Goal: Find specific page/section: Find specific page/section

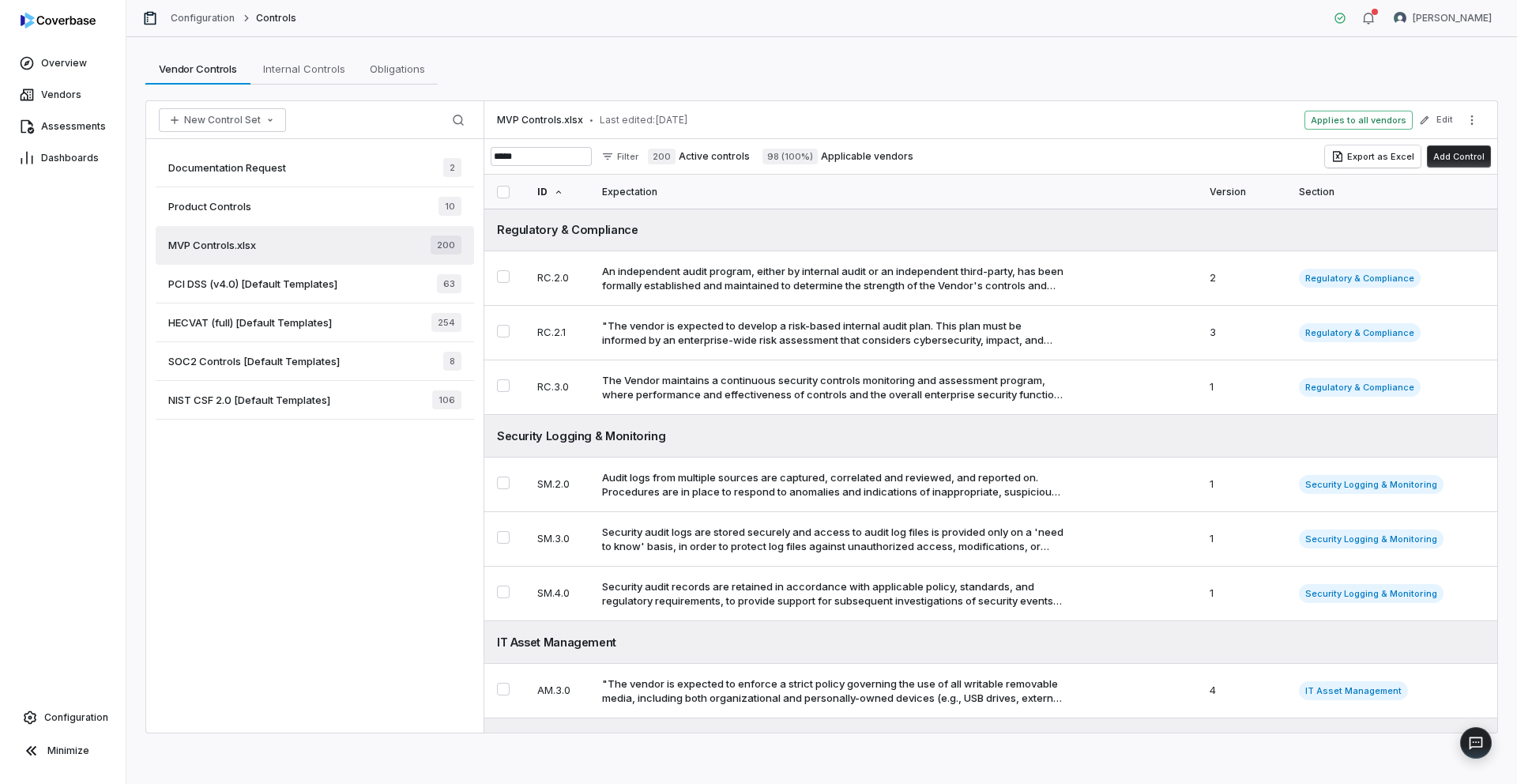
scroll to position [54, 0]
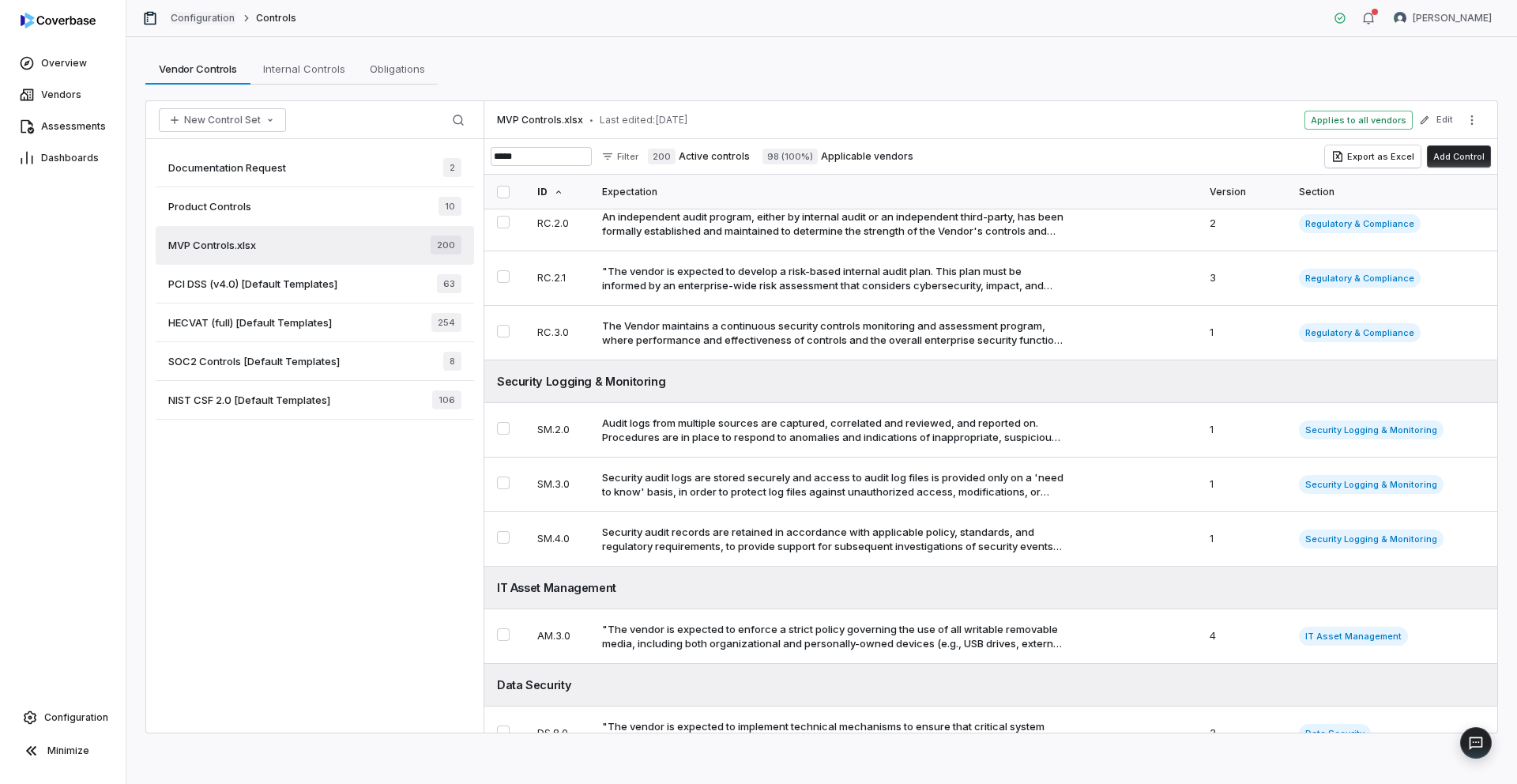
click at [214, 19] on link "Configuration" at bounding box center [202, 18] width 64 height 13
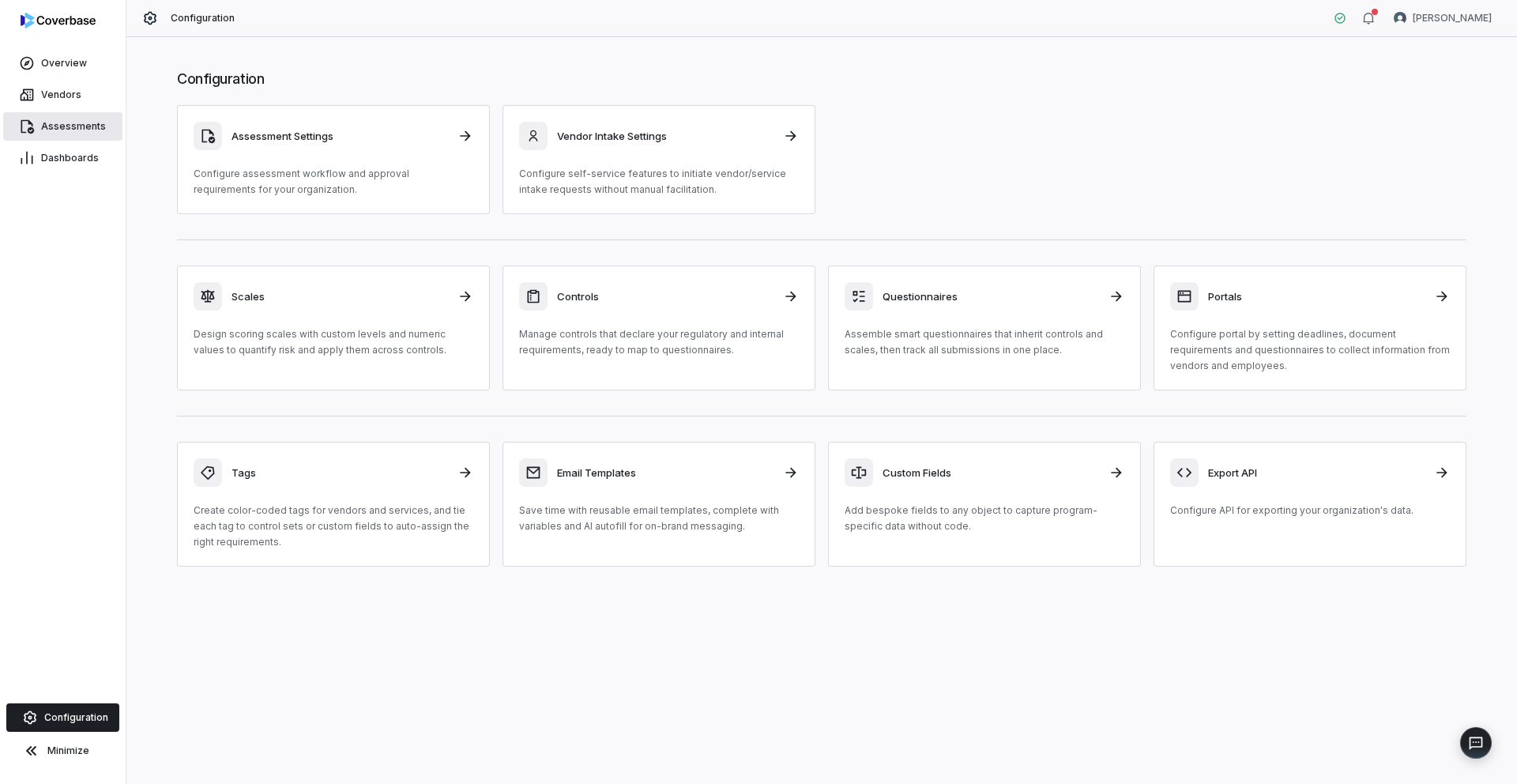
click at [65, 119] on link "Assessments" at bounding box center [63, 126] width 120 height 28
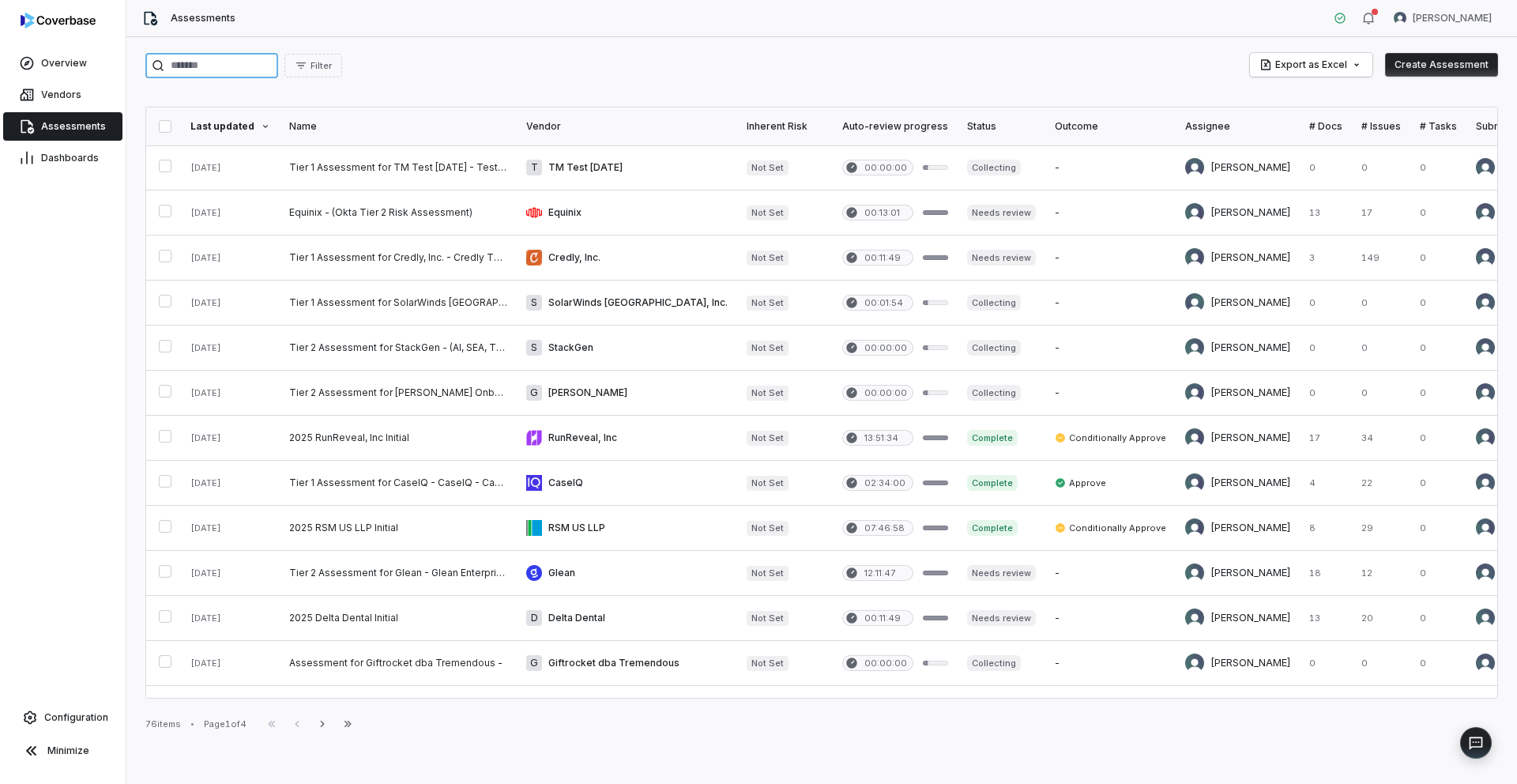
click at [248, 74] on input "search" at bounding box center [212, 65] width 133 height 25
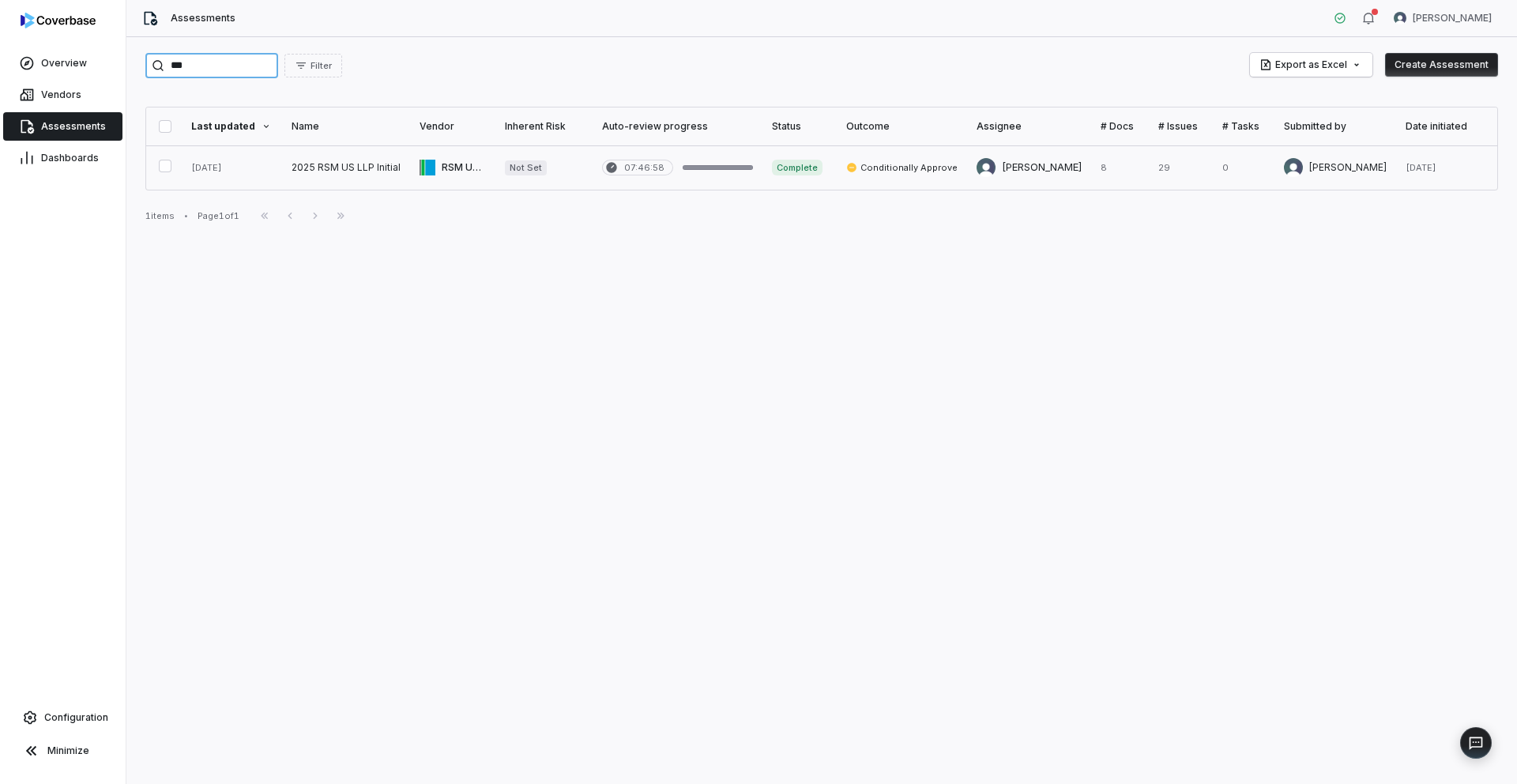
type input "***"
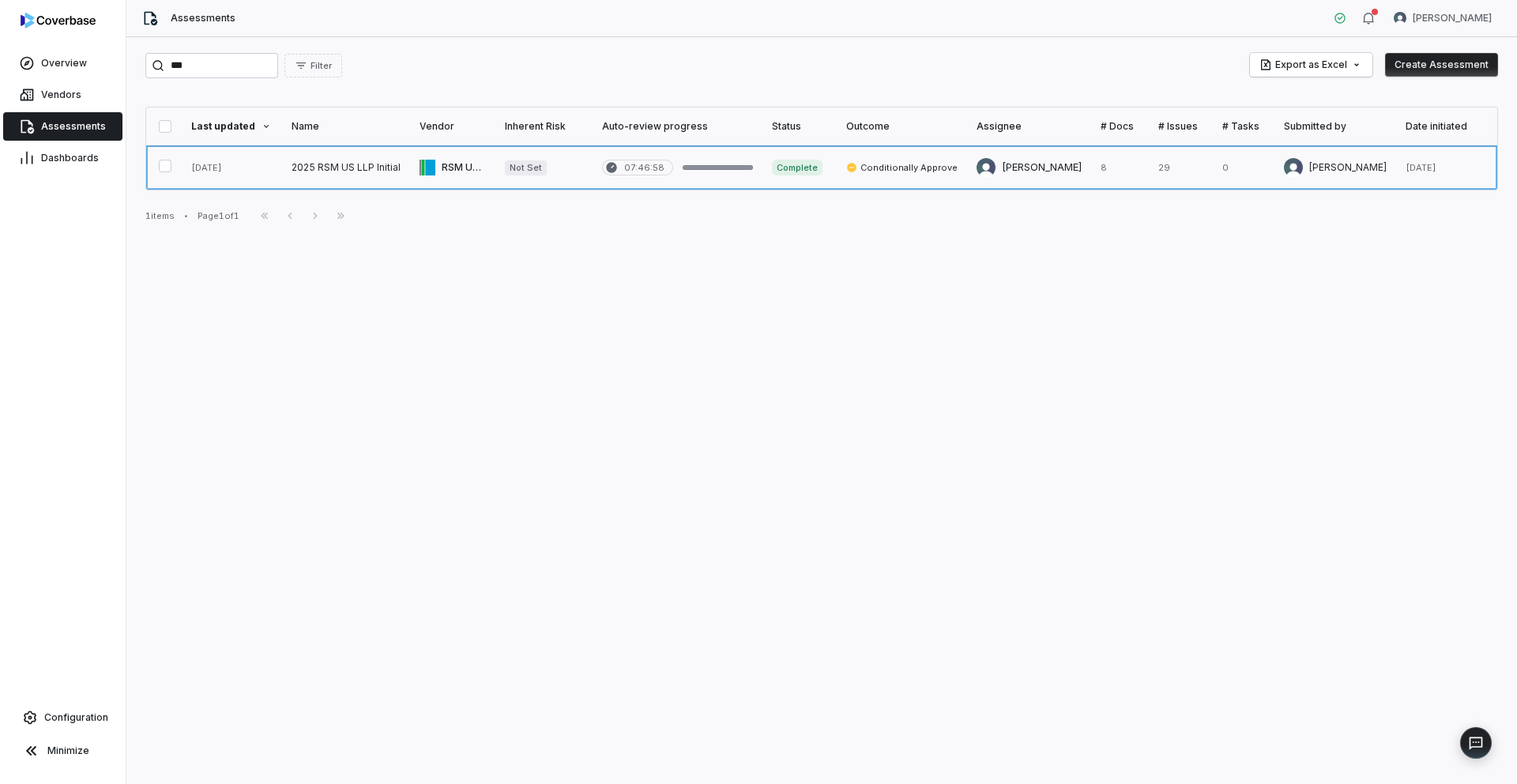
click at [374, 173] on link at bounding box center [346, 167] width 128 height 44
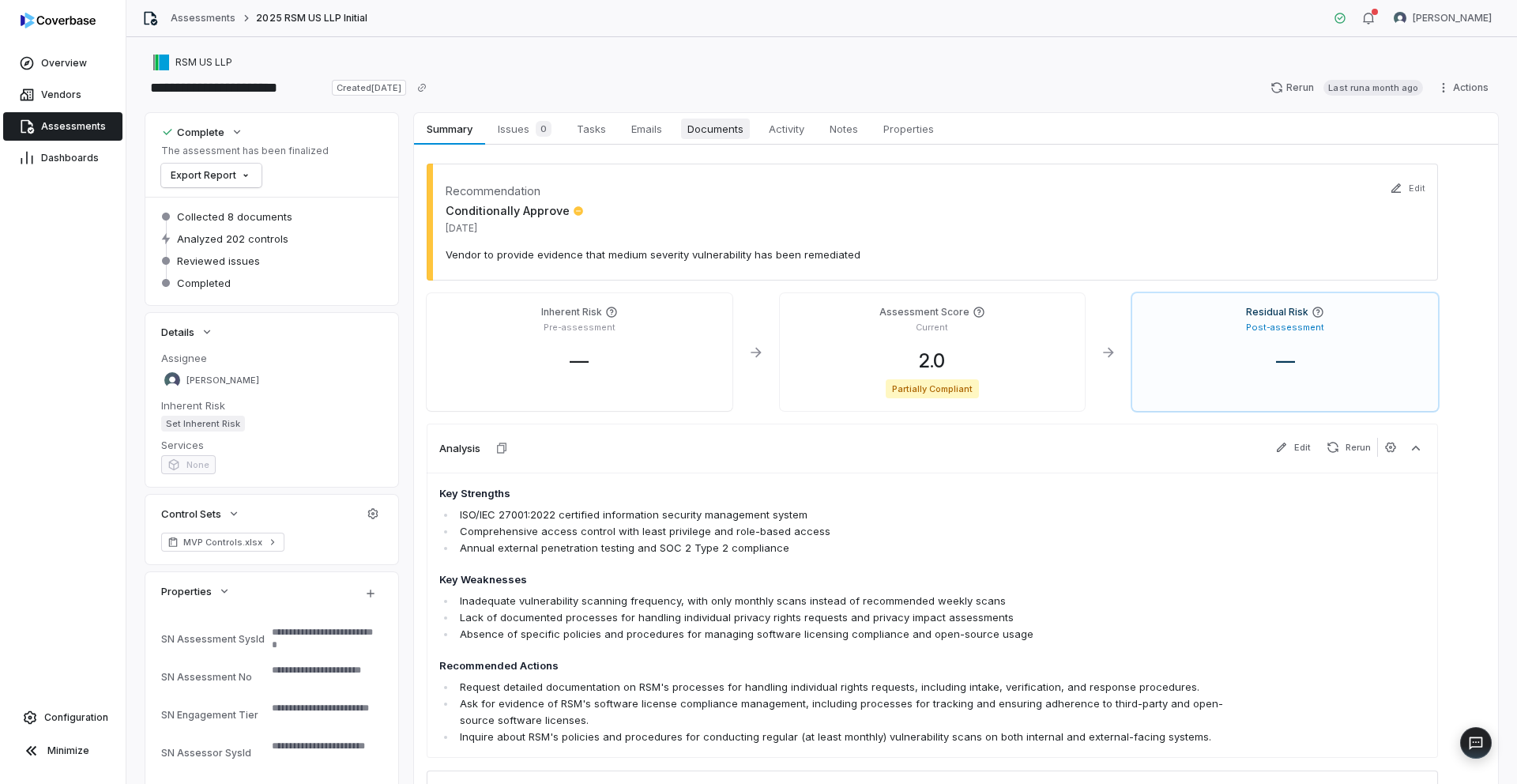
click at [738, 137] on span "Documents" at bounding box center [715, 129] width 69 height 21
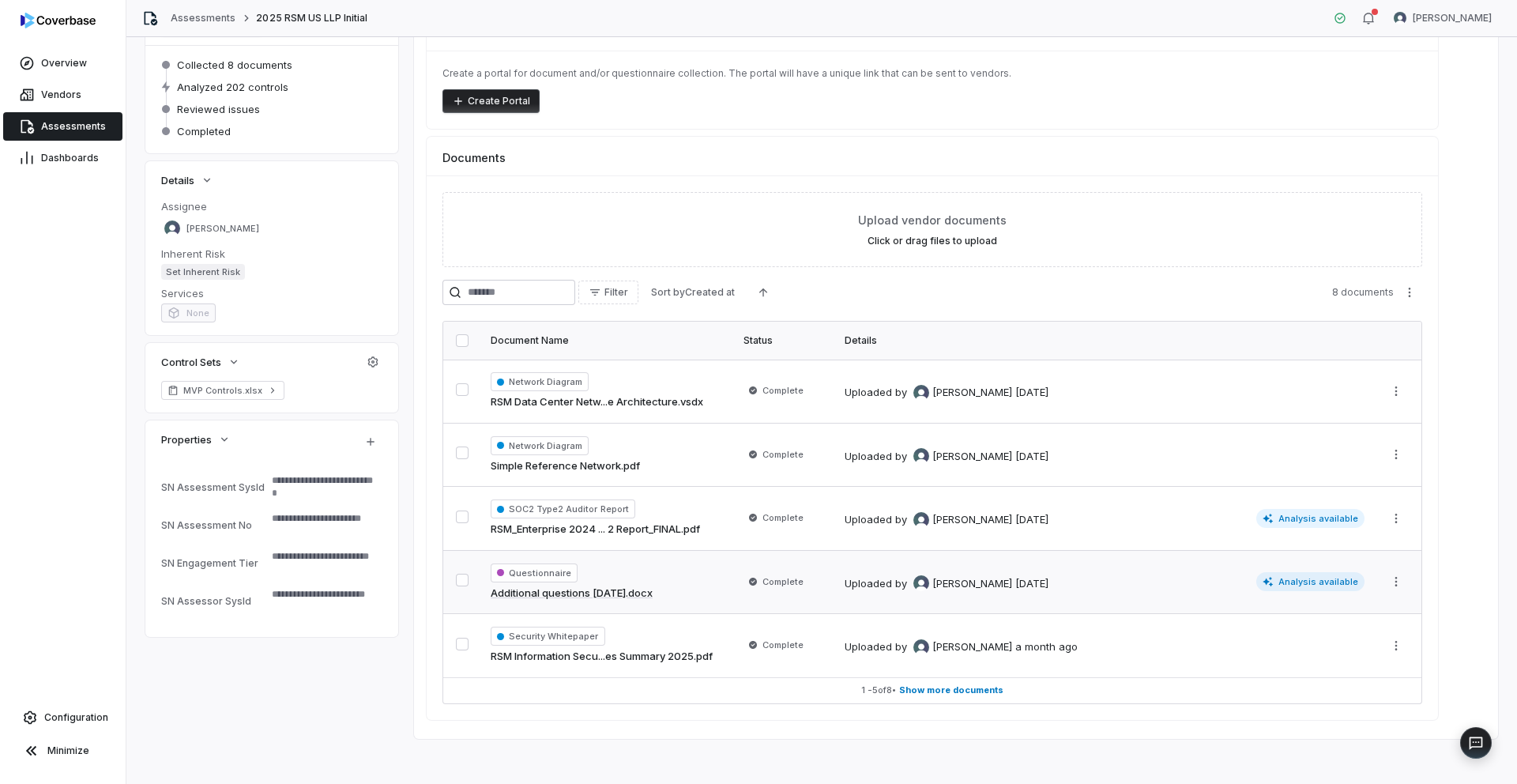
scroll to position [157, 0]
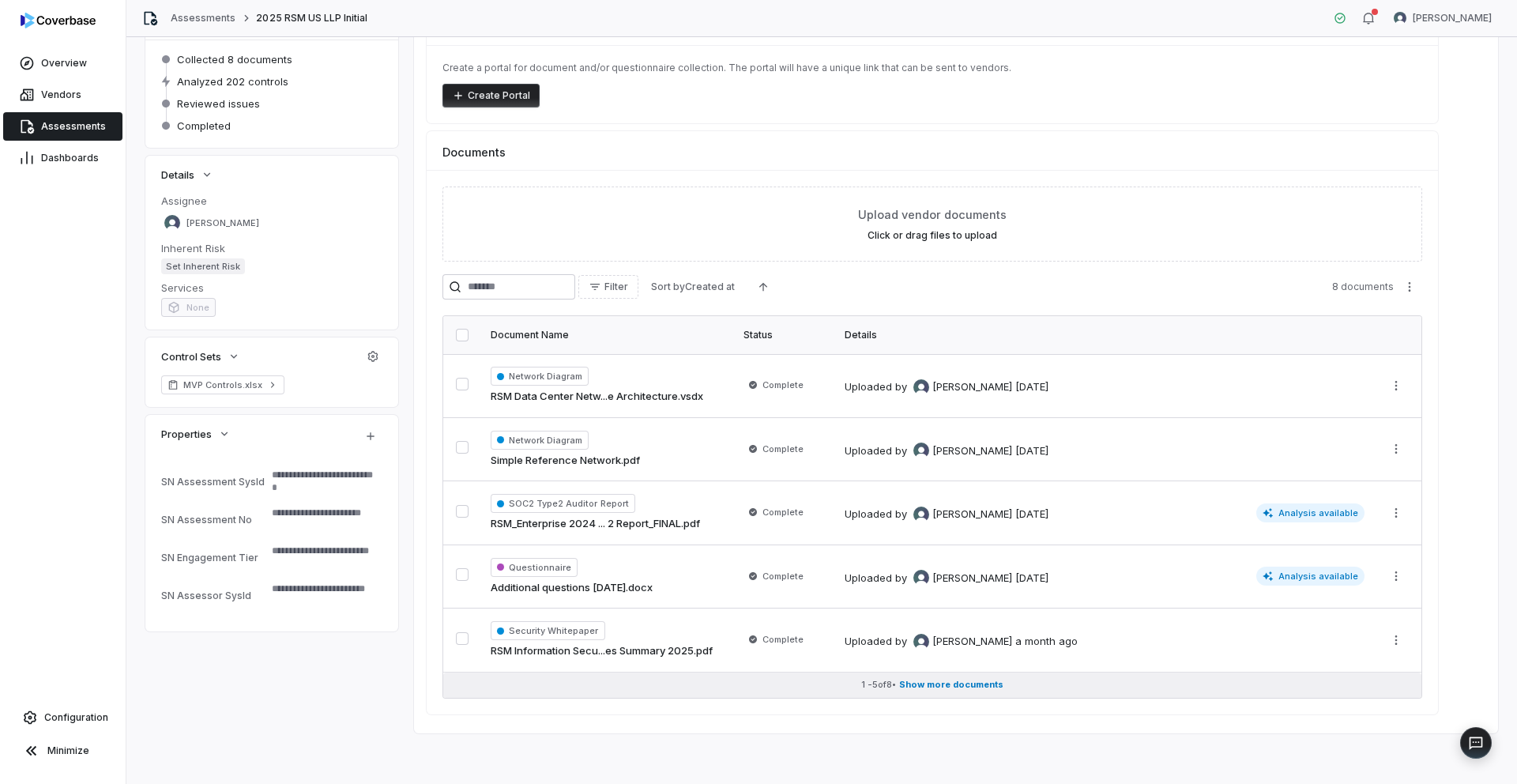
click at [900, 683] on button "1 - 5 of 8 • Show more documents" at bounding box center [932, 684] width 978 height 25
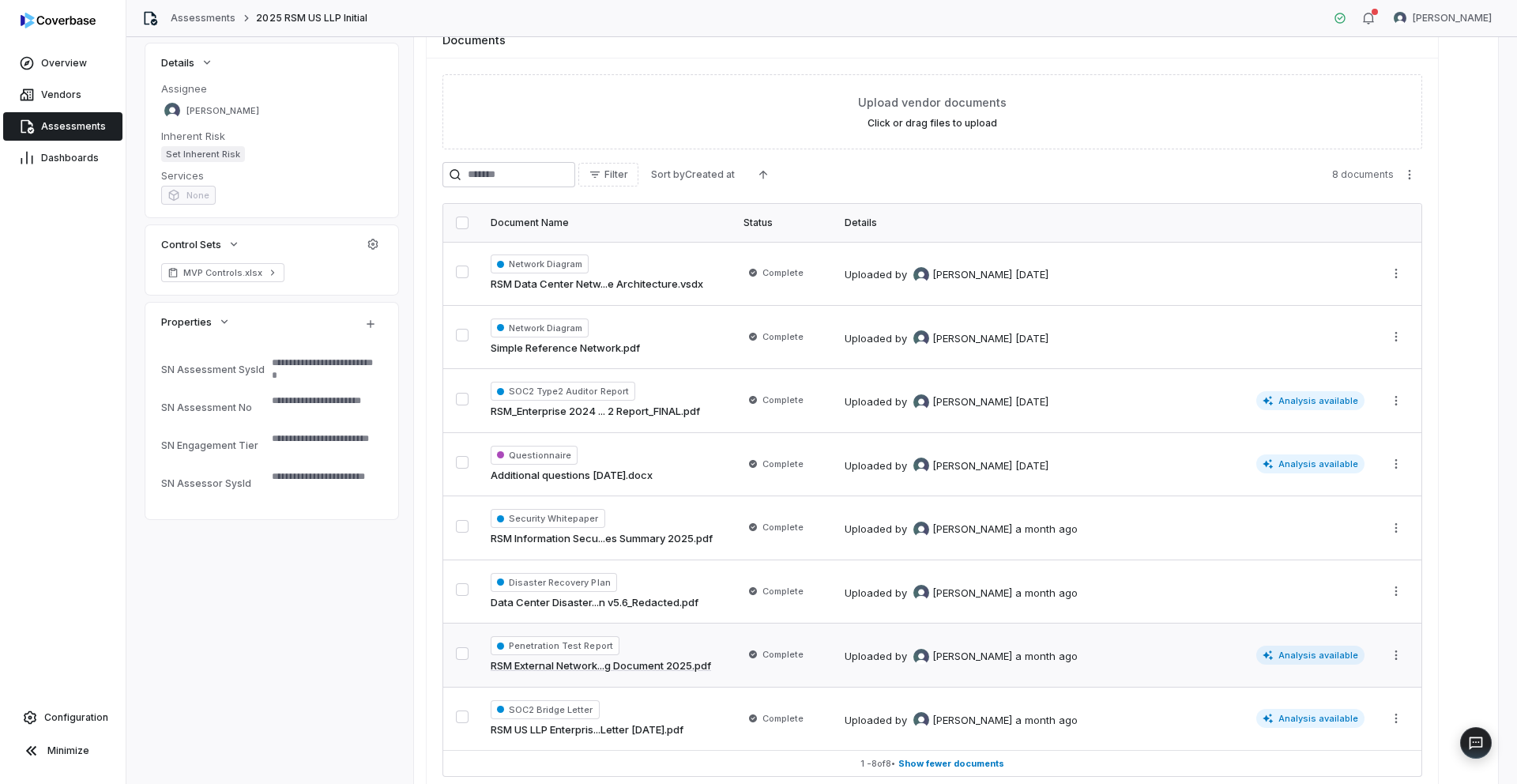
scroll to position [275, 0]
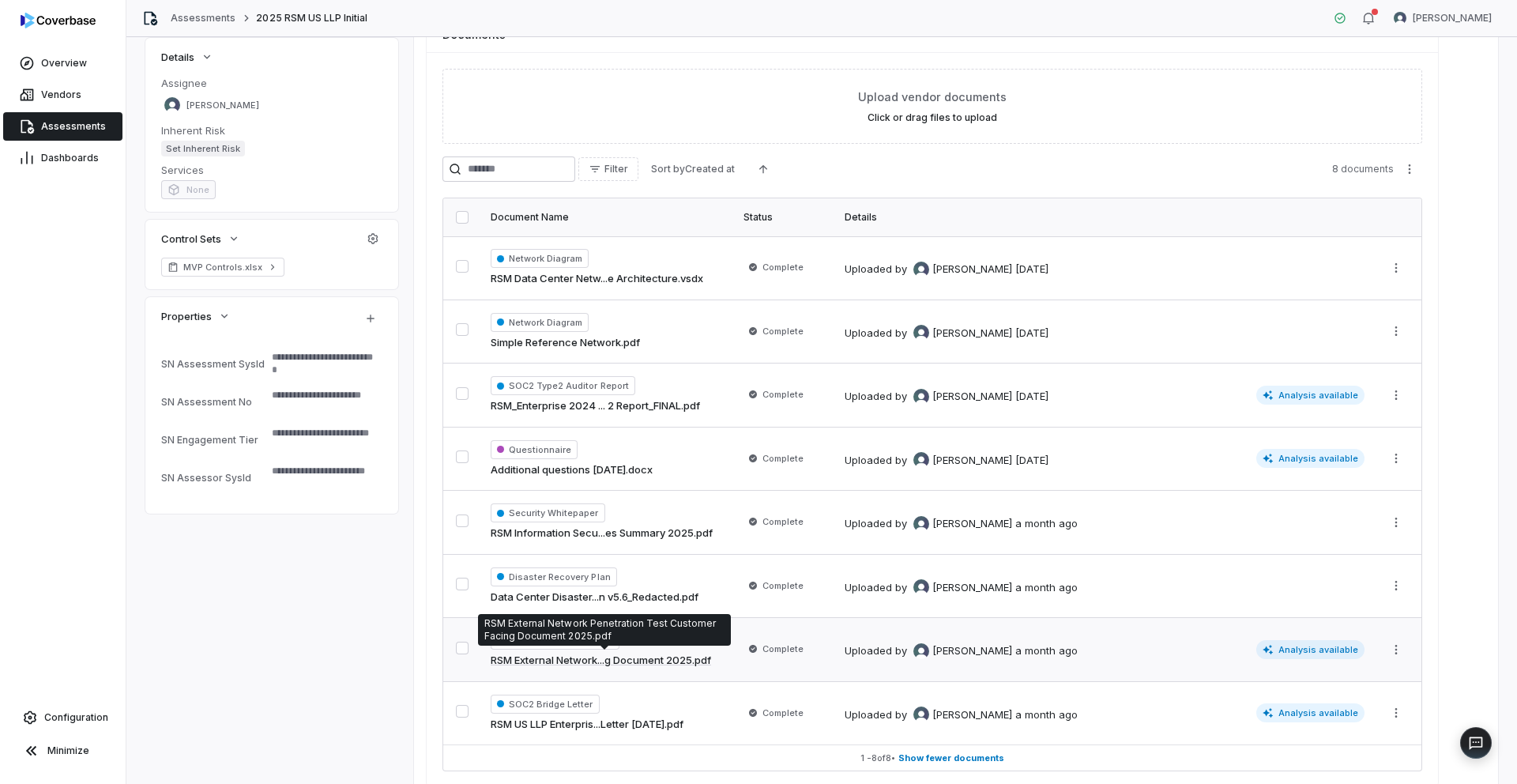
click at [638, 658] on link "RSM External Network...g Document 2025.pdf" at bounding box center [600, 660] width 220 height 16
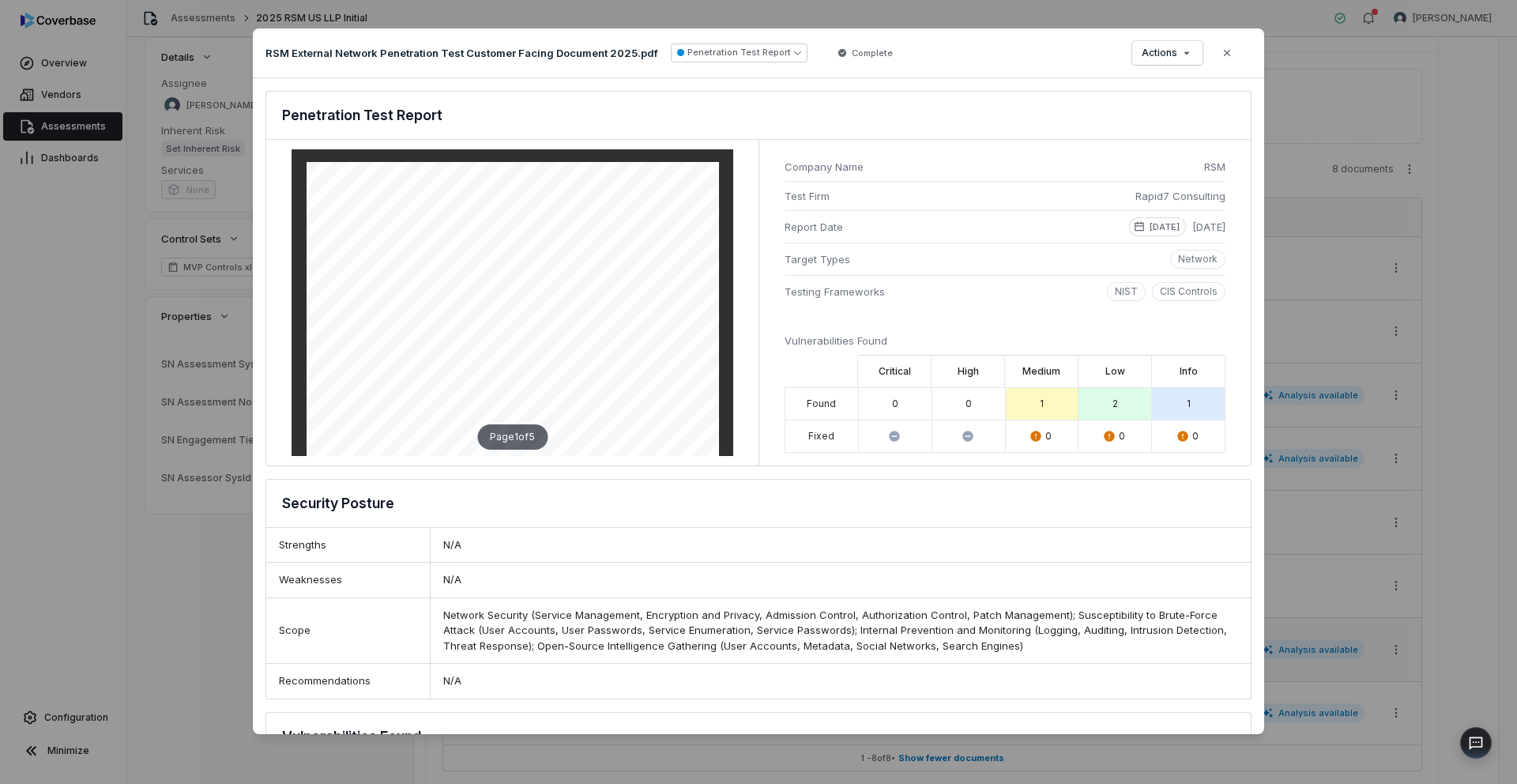
scroll to position [297, 0]
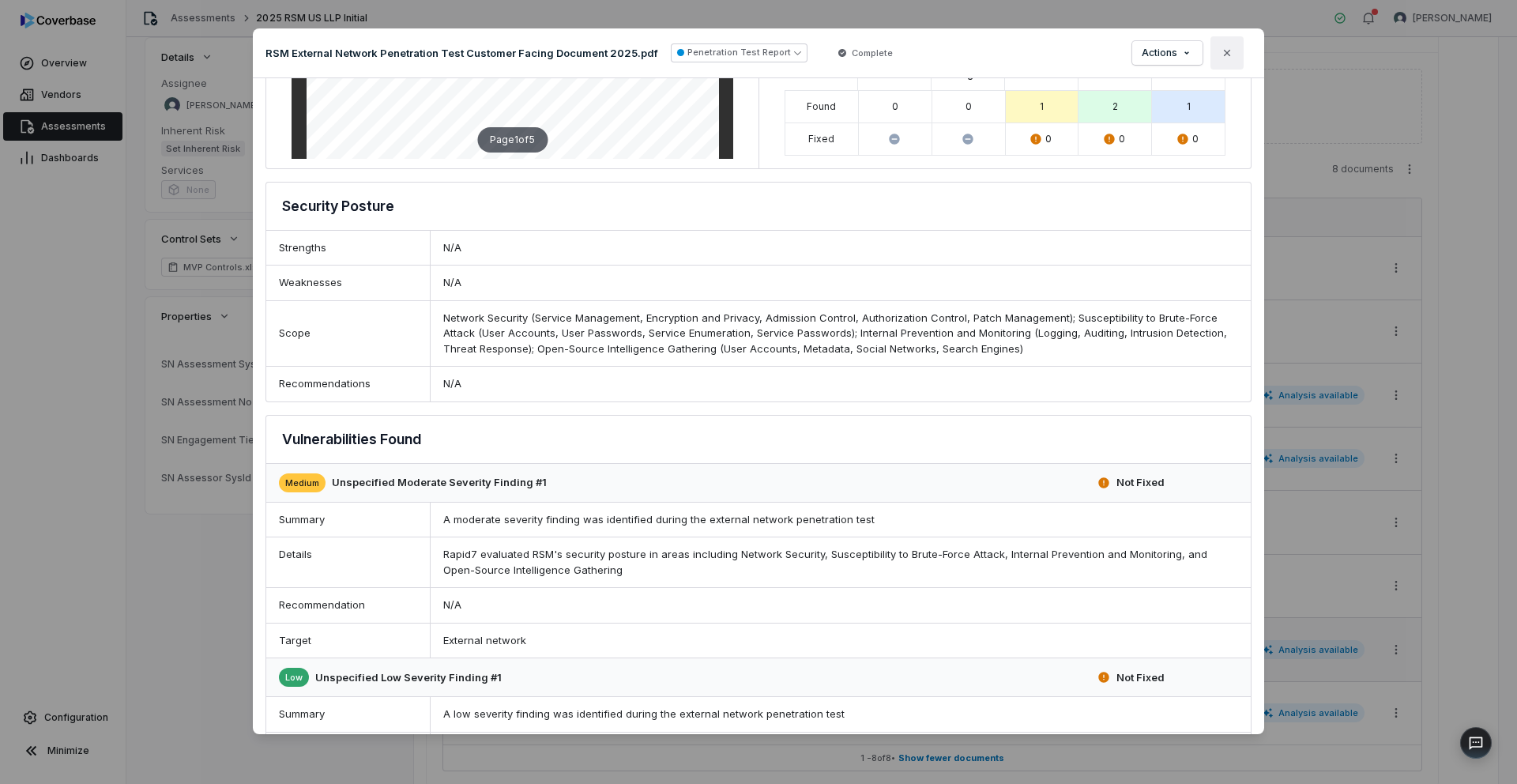
click at [1224, 54] on icon "button" at bounding box center [1227, 53] width 7 height 7
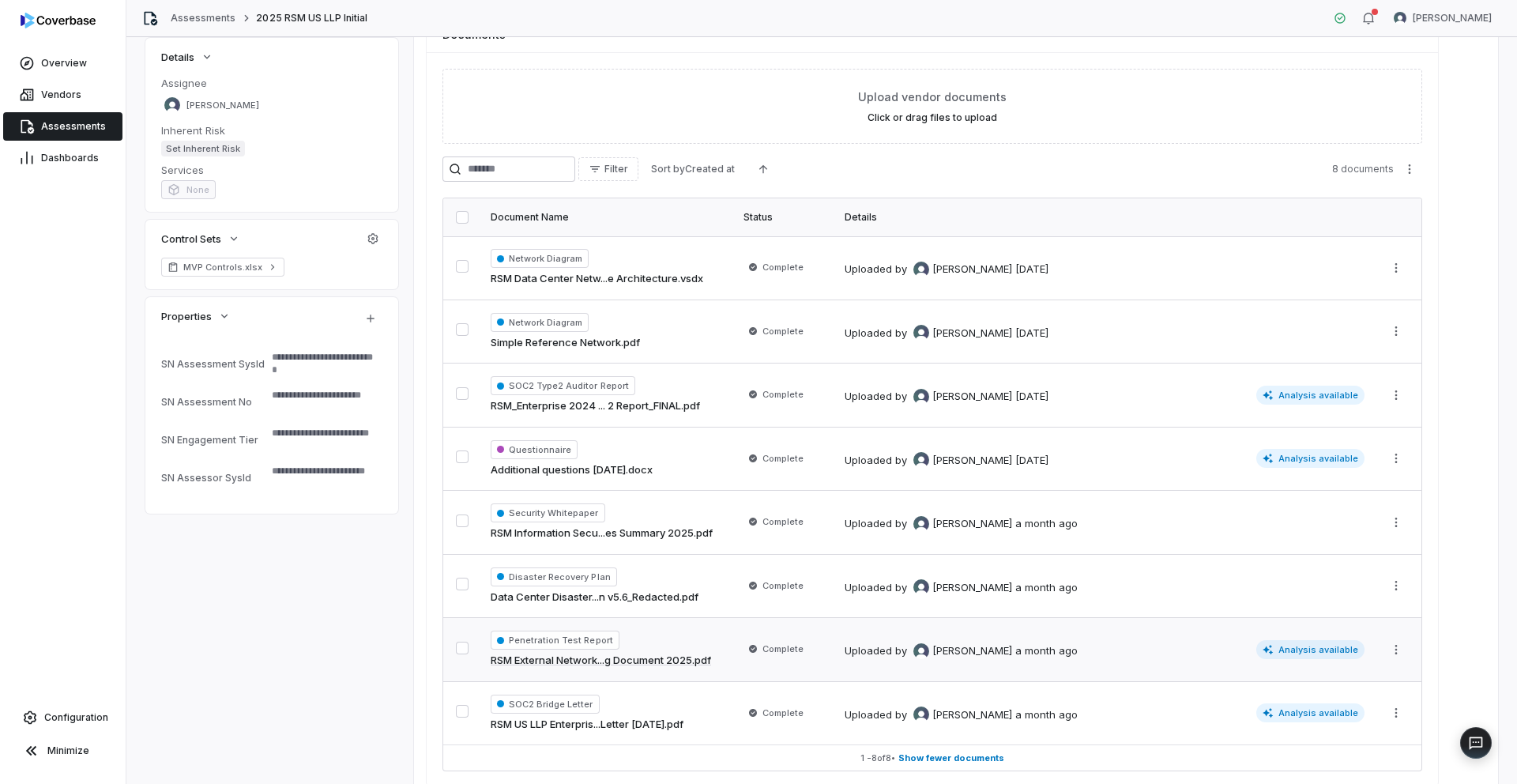
type textarea "*"
